Goal: Task Accomplishment & Management: Manage account settings

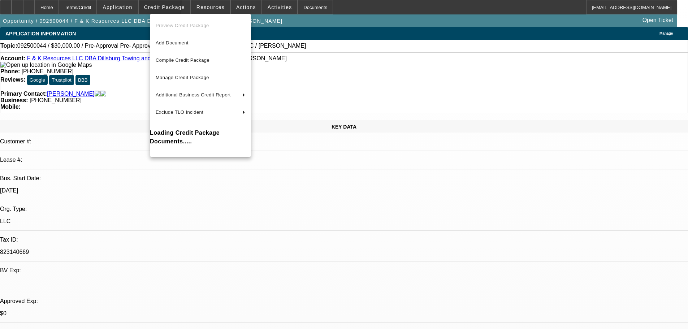
select select "0"
select select "6"
select select "0"
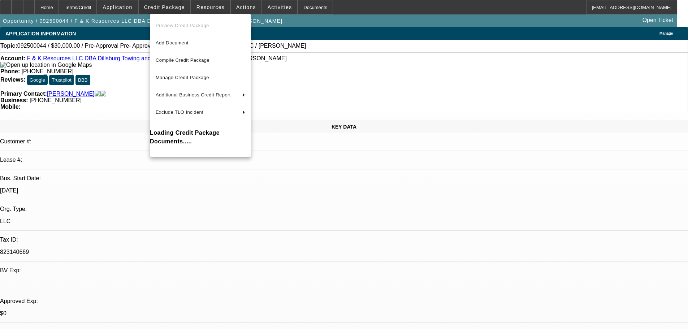
select select "0"
select select "6"
select select "0"
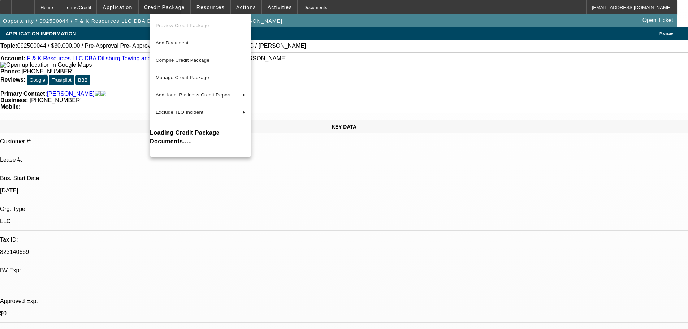
select select "0"
select select "6"
select select "0"
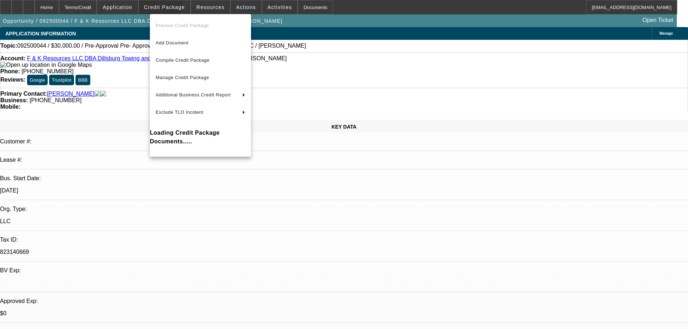
select select "6"
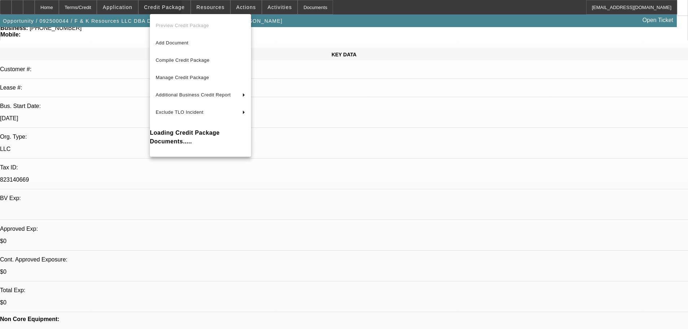
scroll to position [72, 0]
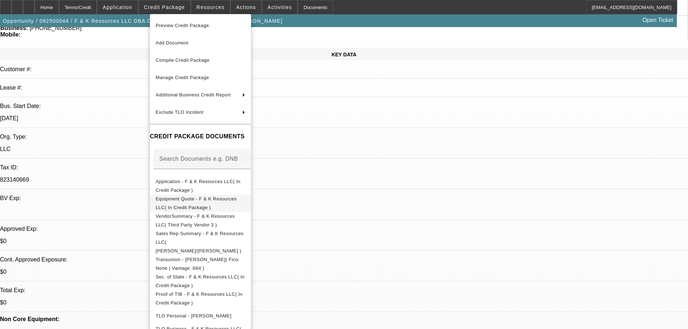
click at [214, 205] on button "Equipment Quote - F & K Resources LLC( In Credit Package )" at bounding box center [200, 203] width 101 height 17
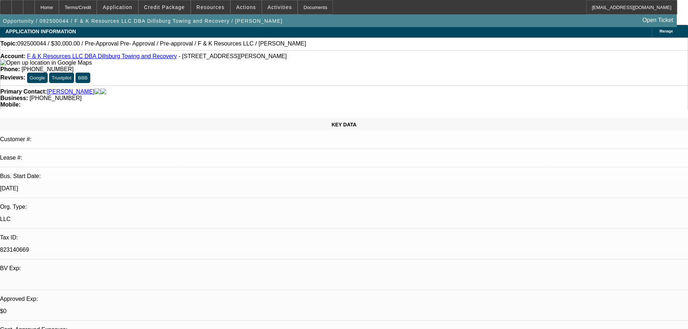
scroll to position [0, 0]
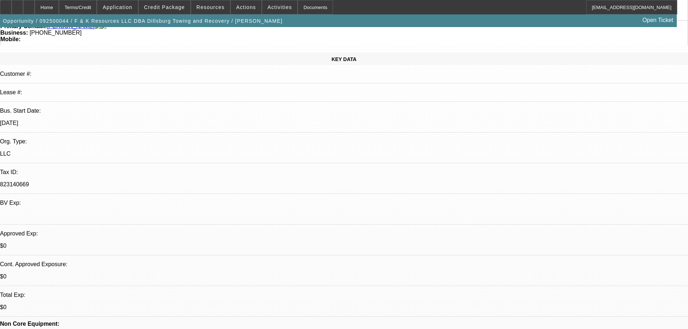
scroll to position [108, 0]
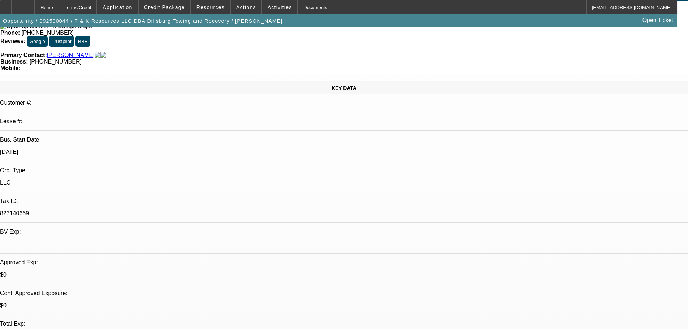
scroll to position [0, 0]
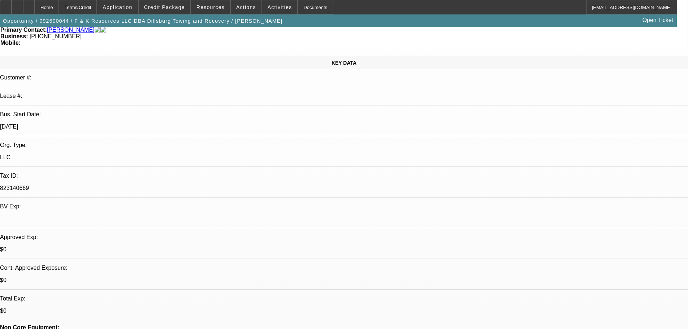
scroll to position [72, 0]
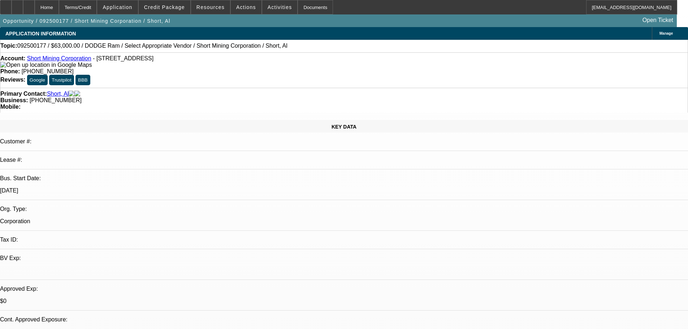
select select "0"
select select "2"
select select "0.1"
select select "4"
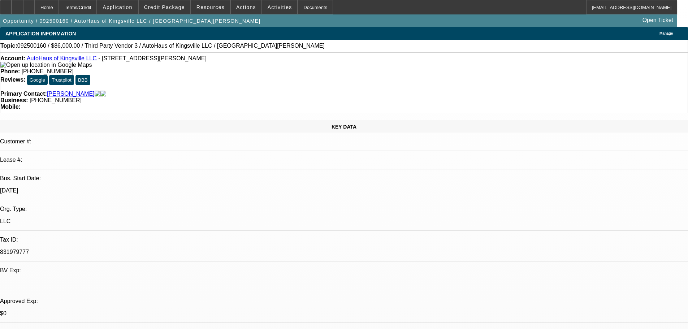
select select "0"
select select "2"
select select "0.1"
select select "4"
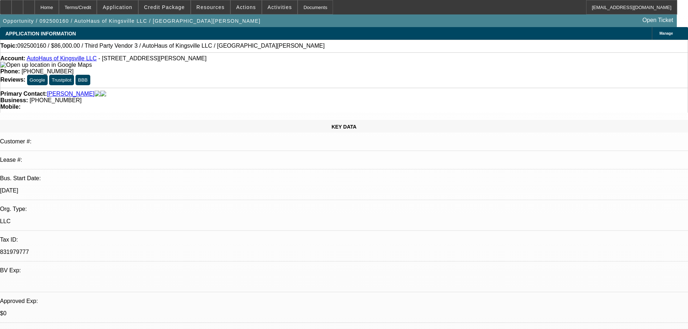
radio input "true"
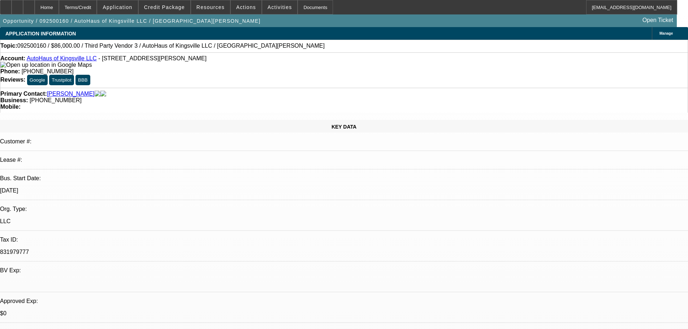
type textarea "9-15: Vm and text"
radio input "true"
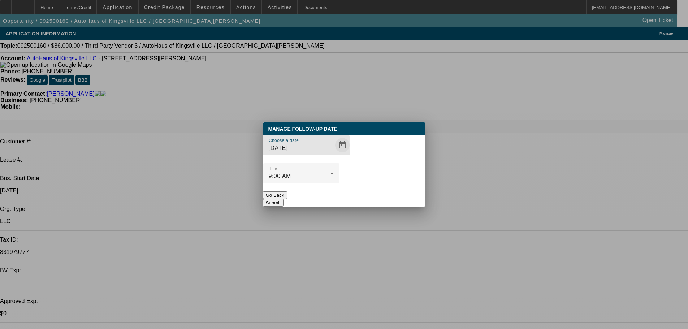
click at [334, 154] on span "Open calendar" at bounding box center [342, 145] width 17 height 17
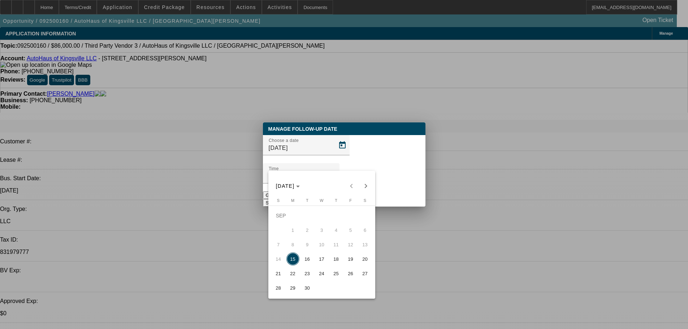
click at [306, 261] on span "16" at bounding box center [307, 259] width 13 height 13
type input "9/16/2025"
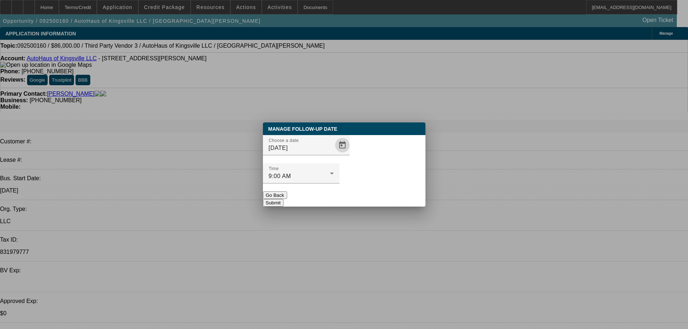
click at [284, 199] on button "Submit" at bounding box center [273, 203] width 21 height 8
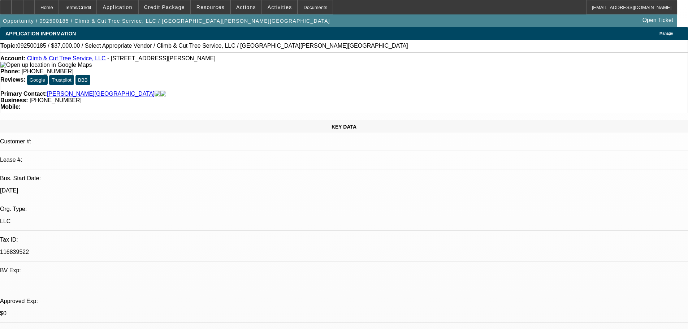
select select "0"
select select "2"
select select "0.1"
select select "4"
